Goal: Use online tool/utility: Use online tool/utility

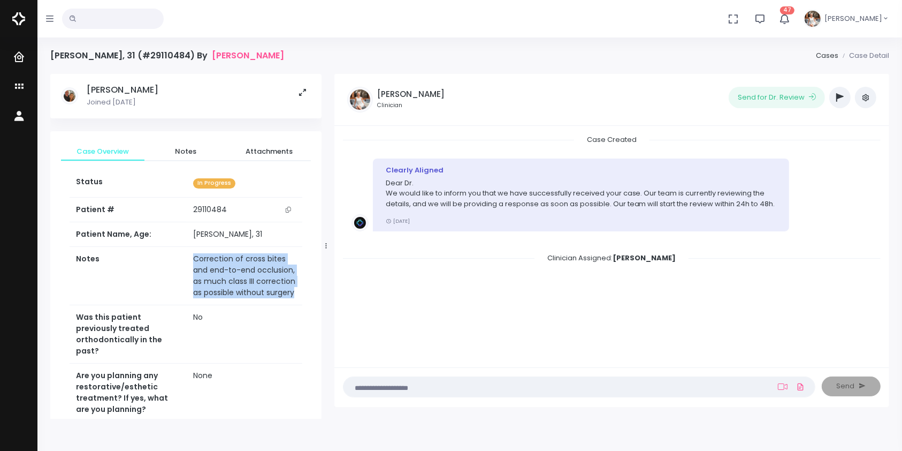
drag, startPoint x: 295, startPoint y: 300, endPoint x: 187, endPoint y: 259, distance: 116.0
click at [187, 259] on td "Correction of cross bites and end-to-end occlusion, as much class III correctio…" at bounding box center [244, 276] width 115 height 58
copy td "Correction of cross bites and end-to-end occlusion, as much class III correctio…"
click at [137, 24] on input "text" at bounding box center [113, 19] width 102 height 20
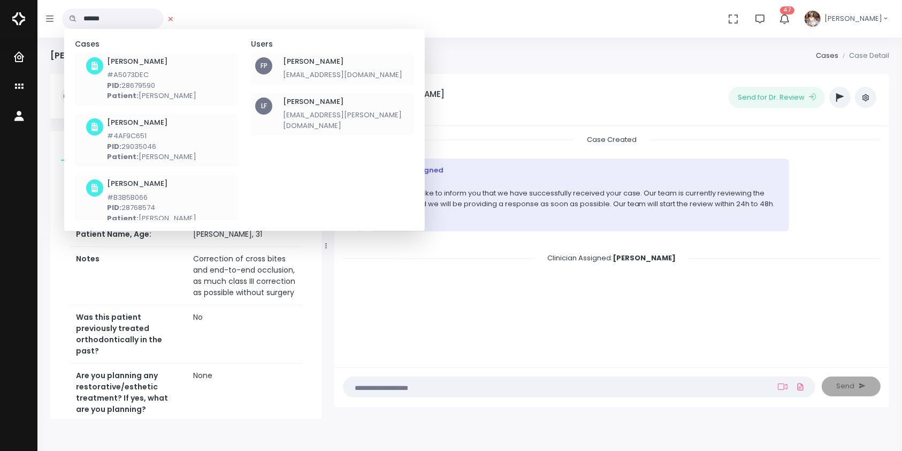
type input "******"
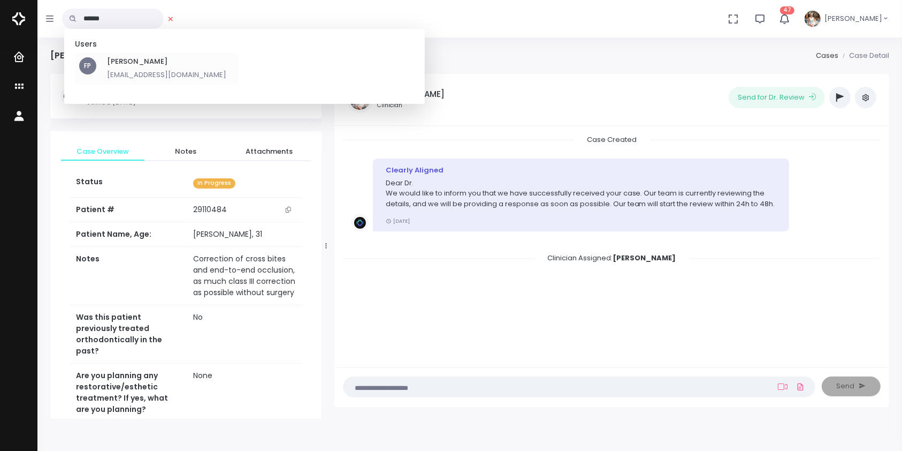
click at [145, 60] on h6 "[PERSON_NAME]" at bounding box center [166, 61] width 119 height 9
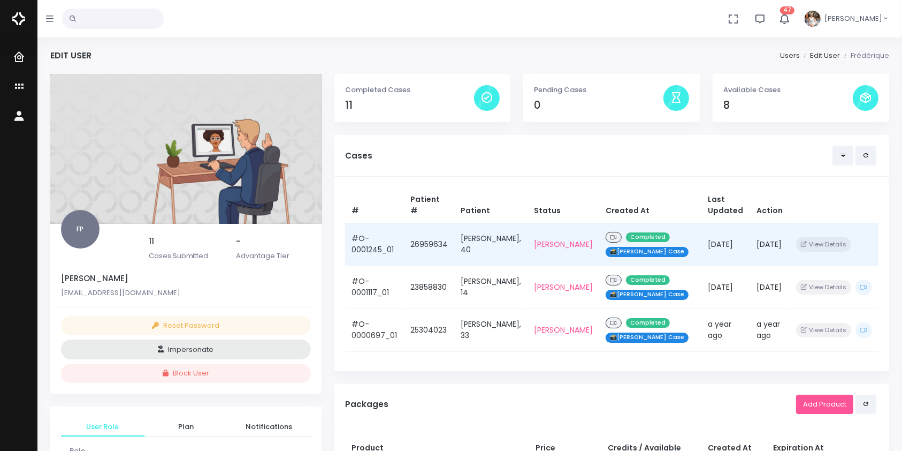
click at [375, 246] on td "#O-0001245_01" at bounding box center [374, 244] width 59 height 43
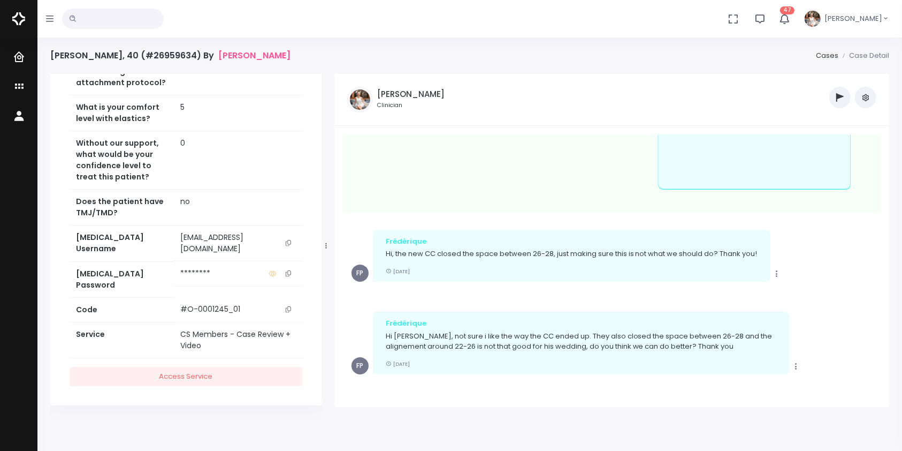
scroll to position [661, 0]
click at [291, 246] on icon "scrollable content" at bounding box center [288, 243] width 5 height 6
